Goal: Task Accomplishment & Management: Manage account settings

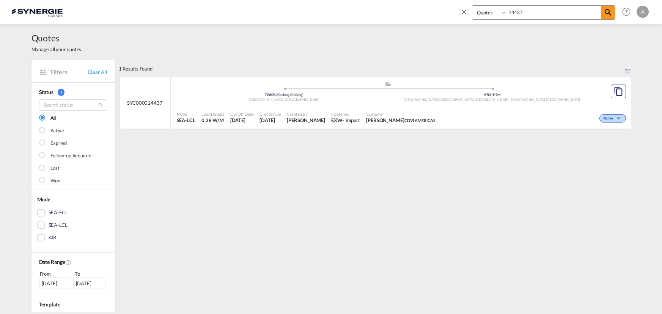
select select "Quotes"
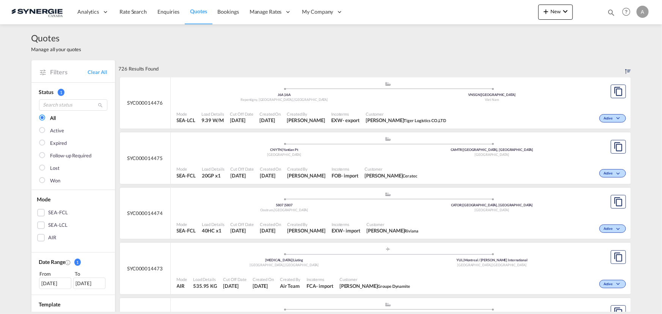
drag, startPoint x: 608, startPoint y: 11, endPoint x: 563, endPoint y: 17, distance: 45.5
click at [608, 11] on md-icon "icon-magnify" at bounding box center [611, 12] width 8 height 8
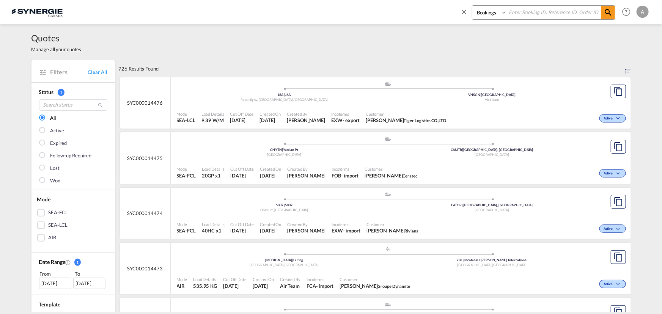
click at [492, 16] on select "Bookings Quotes Enquiries" at bounding box center [490, 13] width 36 height 14
select select "Quotes"
click at [472, 6] on select "Bookings Quotes Enquiries" at bounding box center [490, 13] width 36 height 14
click at [525, 13] on input at bounding box center [554, 12] width 94 height 13
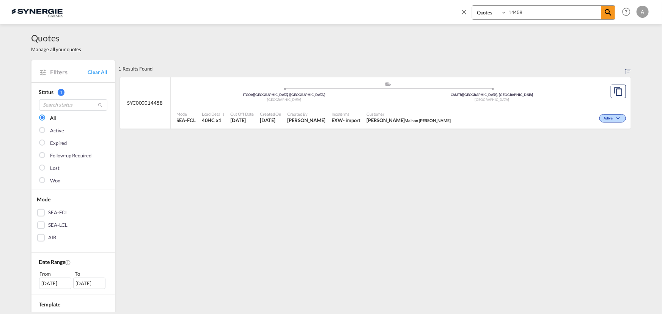
drag, startPoint x: 546, startPoint y: 16, endPoint x: 436, endPoint y: 17, distance: 110.0
click at [436, 17] on div "Bookings Quotes Enquiries 14458 Help Resources Product Release A My Profile Log…" at bounding box center [330, 12] width 639 height 24
drag, startPoint x: 536, startPoint y: 13, endPoint x: 456, endPoint y: 11, distance: 80.8
click at [456, 11] on div "Bookings Quotes Enquiries 14382 Help Resources Product Release A My Profile Log…" at bounding box center [552, 12] width 195 height 24
type input "14441"
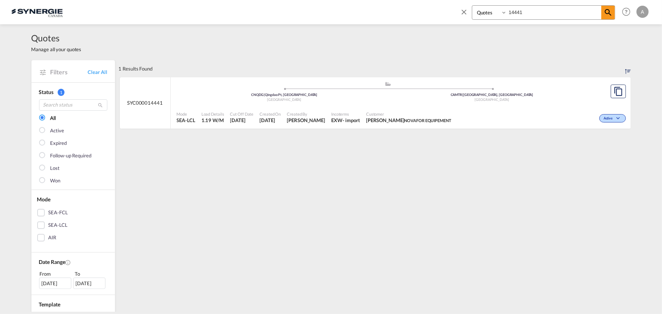
click at [368, 110] on div "Customer MARC LYRETTE NOVAFOR EQUIPEMENT" at bounding box center [408, 117] width 91 height 19
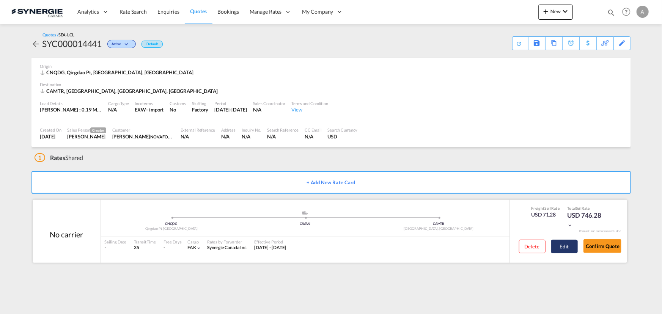
click at [555, 245] on button "Edit" at bounding box center [564, 247] width 27 height 14
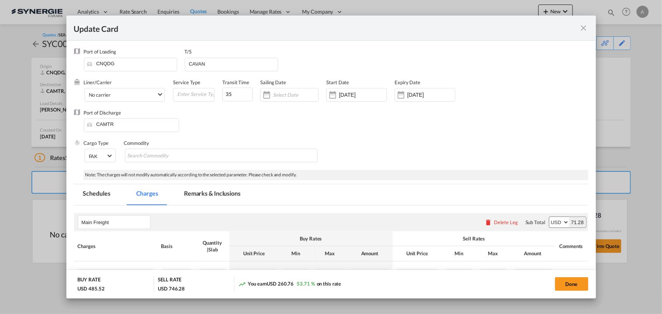
select select "per_w/m"
select select "per_hbl"
select select "per_bl"
select select "flat"
select select "per_bl"
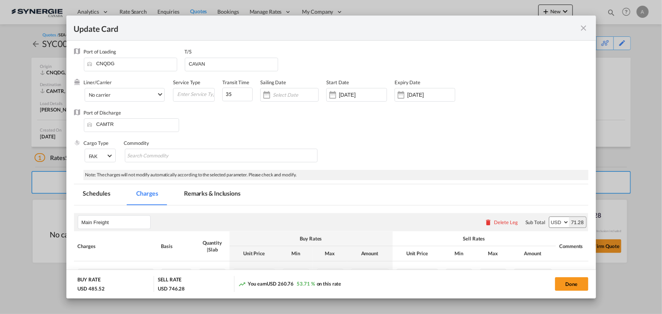
select select "per_bl"
select select "per_shipment"
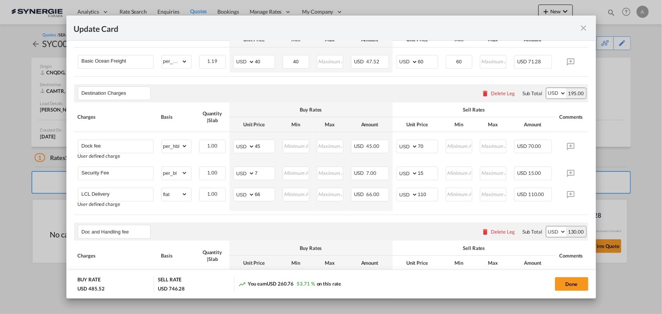
scroll to position [224, 0]
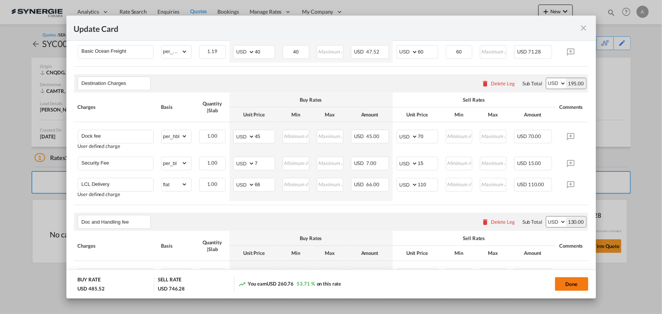
click at [566, 284] on button "Done" at bounding box center [571, 284] width 33 height 14
type input "01 Sep 2025"
type input "13 Sep 2025"
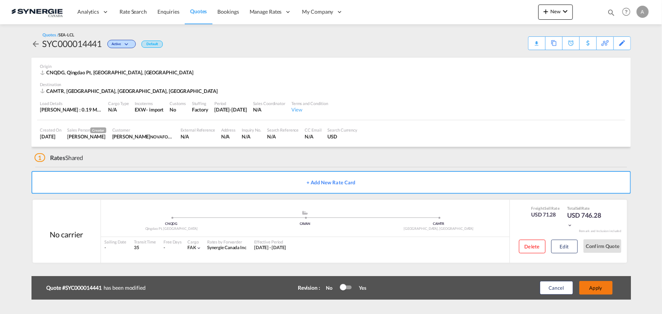
click at [601, 286] on button "Apply" at bounding box center [595, 288] width 33 height 14
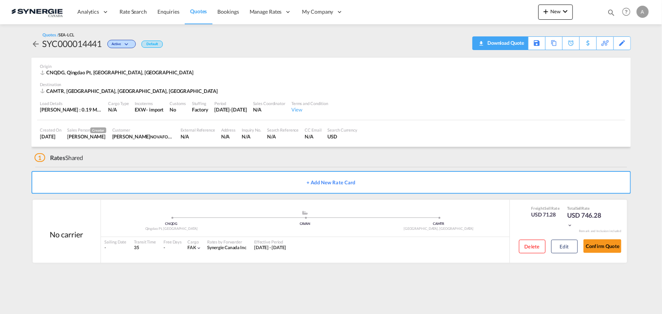
click at [516, 43] on div "Download Quote" at bounding box center [505, 43] width 39 height 12
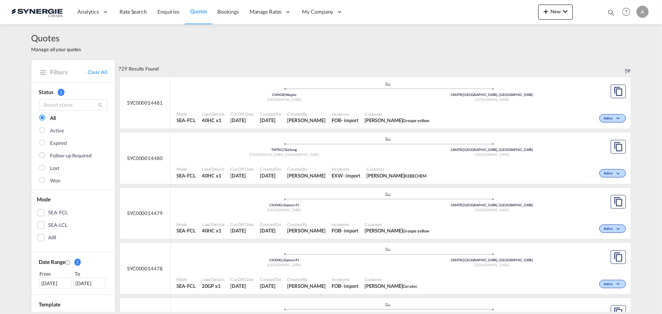
click at [609, 11] on md-icon "icon-magnify" at bounding box center [611, 12] width 8 height 8
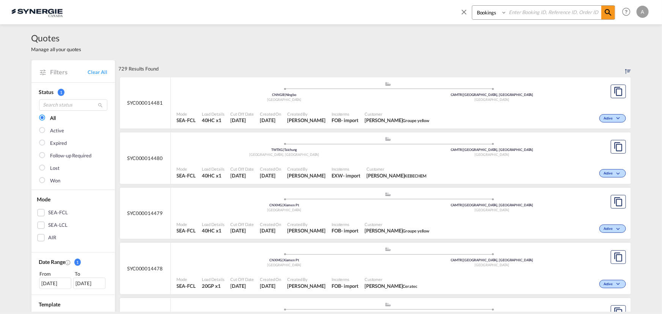
click at [485, 11] on select "Bookings Quotes Enquiries" at bounding box center [490, 13] width 36 height 14
select select "Quotes"
click at [472, 6] on select "Bookings Quotes Enquiries" at bounding box center [490, 13] width 36 height 14
click at [545, 16] on input at bounding box center [554, 12] width 94 height 13
type input "14388"
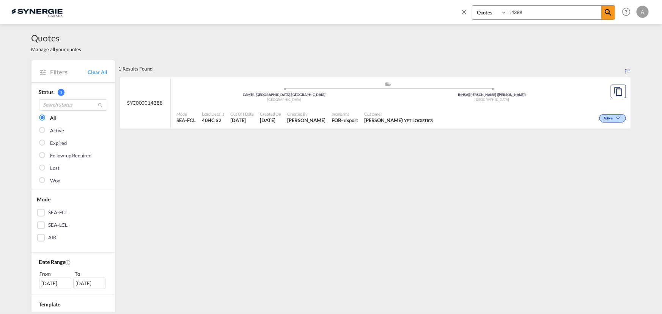
click at [375, 101] on div "Canada" at bounding box center [285, 99] width 208 height 5
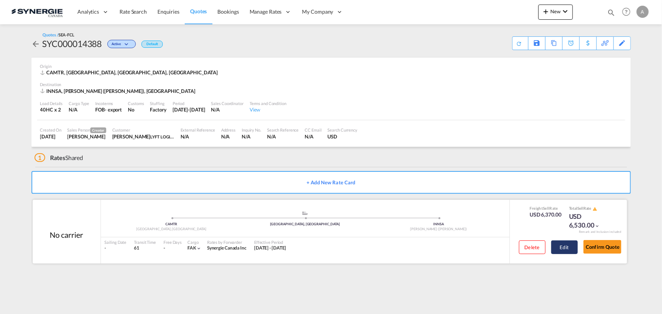
click at [558, 249] on button "Edit" at bounding box center [564, 247] width 27 height 14
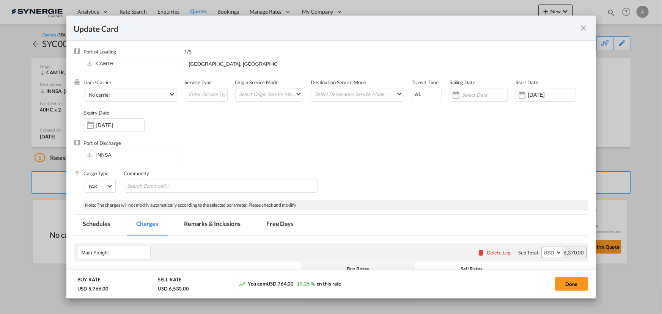
select select "per container"
select select "per B/L"
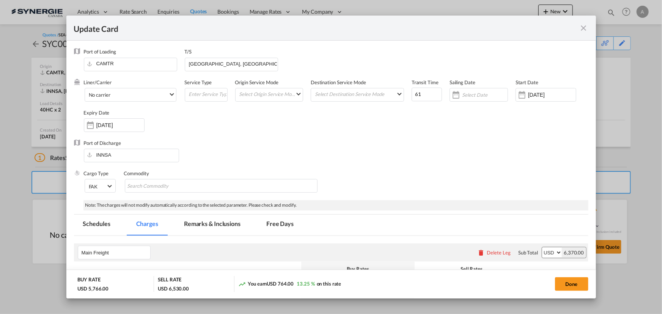
select select "per shipment"
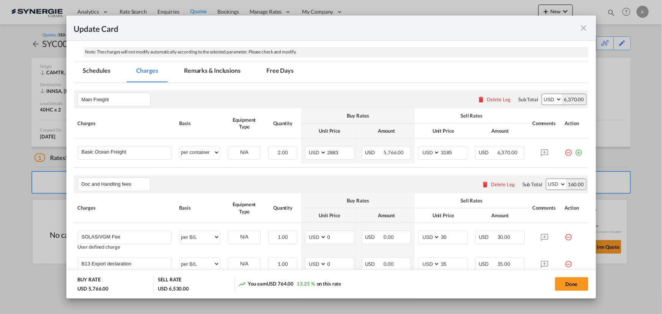
scroll to position [172, 0]
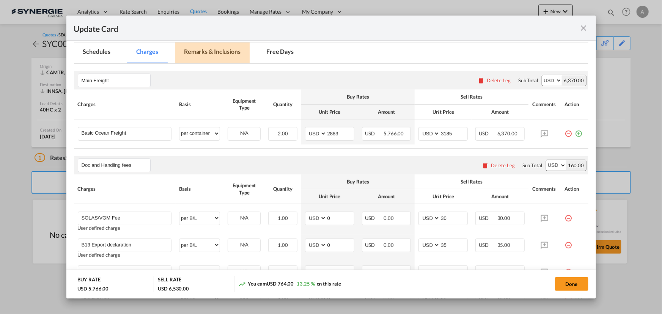
click at [203, 49] on md-tab-item "Remarks & Inclusions" at bounding box center [212, 52] width 75 height 21
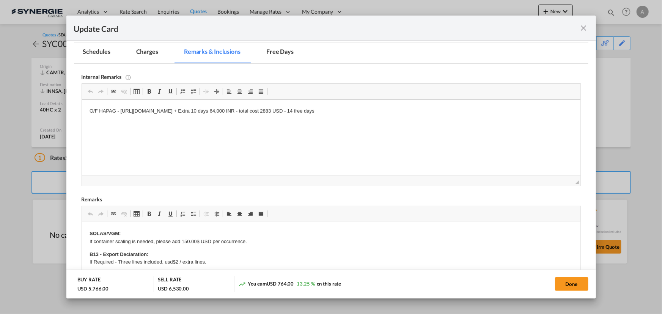
click at [156, 53] on md-tab-item "Charges" at bounding box center [147, 52] width 40 height 21
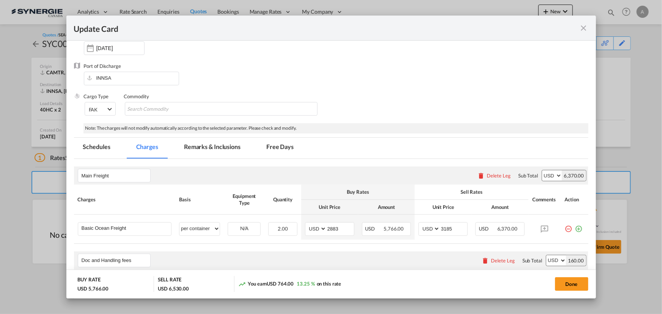
scroll to position [138, 0]
